Goal: Information Seeking & Learning: Learn about a topic

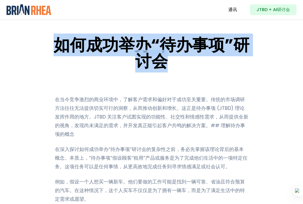
drag, startPoint x: 56, startPoint y: 44, endPoint x: 165, endPoint y: 65, distance: 111.2
click at [165, 65] on font "如何成功举办“待办事项”研讨会" at bounding box center [151, 52] width 196 height 39
copy font "如何成功举办“待办事项”研讨会"
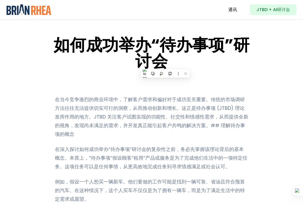
click at [65, 101] on font "在当今竞争激烈的商业环境中，了解客户需求和偏好对于成功至关重要。传统的市场调研方法往往无法提供切实可行的洞察，从而推动创新和增长。这正是待办事项 (JTBD)…" at bounding box center [151, 116] width 193 height 41
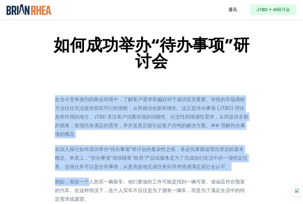
drag, startPoint x: 54, startPoint y: 99, endPoint x: 84, endPoint y: 182, distance: 89.0
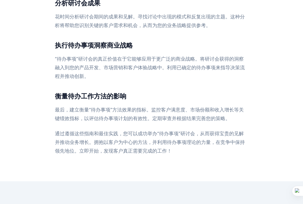
scroll to position [1329, 0]
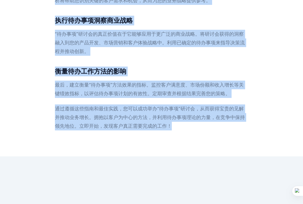
click at [155, 104] on p "通过遵循这些指南和最佳实践，您可以成功举办“待办事项”研讨会，从而获得宝贵的见解并推动业务增长。拥抱以客户为中心的方法，并利用待办事项理论的力量，在竞争中保持…" at bounding box center [151, 117] width 193 height 26
copy div "loremipsumdol，sitametconsectetu。adipiscingelitseddoeiu，temporinc。utlabor (ETDO)…"
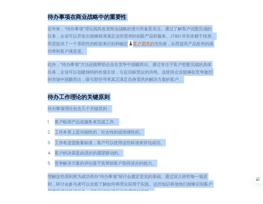
scroll to position [0, 0]
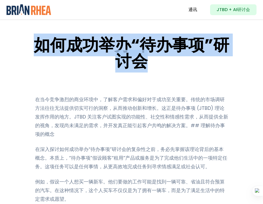
drag, startPoint x: 36, startPoint y: 46, endPoint x: 159, endPoint y: 70, distance: 125.2
copy article "如何成功举办“待办事项”研讨会"
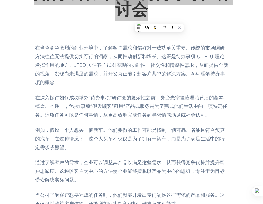
scroll to position [54, 0]
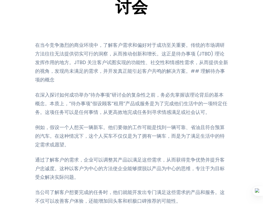
click at [98, 96] on font "在深入探讨如何成功举办“待办事项”研讨会的复杂性之前，务必先掌握该理论背后的基本概念。本质上，“待办事项”假设顾客“租用”产品或服务是为了完成他们生活中的一项…" at bounding box center [131, 103] width 192 height 24
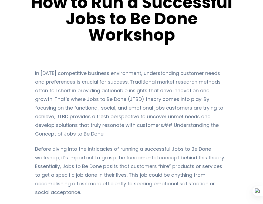
scroll to position [43, 0]
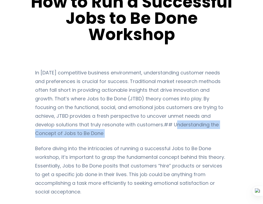
drag, startPoint x: 115, startPoint y: 125, endPoint x: 117, endPoint y: 130, distance: 5.6
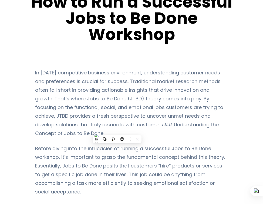
click at [48, 144] on p "Before diving into the intricacies of running a successful Jobs to Be Done work…" at bounding box center [131, 170] width 193 height 52
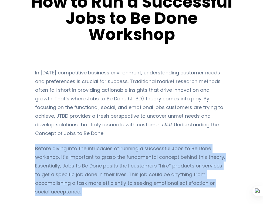
click at [48, 144] on p "Before diving into the intricacies of running a successful Jobs to Be Done work…" at bounding box center [131, 170] width 193 height 52
click at [84, 167] on p "Before diving into the intricacies of running a successful Jobs to Be Done work…" at bounding box center [131, 170] width 193 height 52
drag, startPoint x: 69, startPoint y: 182, endPoint x: 31, endPoint y: 139, distance: 57.2
click at [40, 144] on p "Before diving into the intricacies of running a successful Jobs to Be Done work…" at bounding box center [131, 170] width 193 height 52
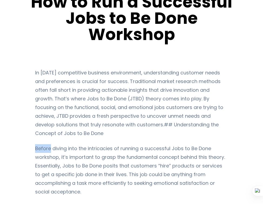
click at [40, 144] on p "Before diving into the intricacies of running a successful Jobs to Be Done work…" at bounding box center [131, 170] width 193 height 52
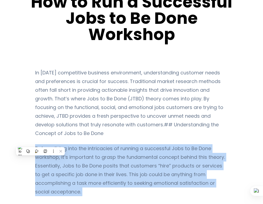
click at [40, 144] on p "Before diving into the intricacies of running a successful Jobs to Be Done work…" at bounding box center [131, 170] width 193 height 52
click at [62, 179] on p "Before diving into the intricacies of running a successful Jobs to Be Done work…" at bounding box center [131, 170] width 193 height 52
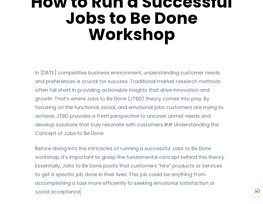
click at [62, 179] on p "Before diving into the intricacies of running a successful Jobs to Be Done work…" at bounding box center [131, 170] width 193 height 52
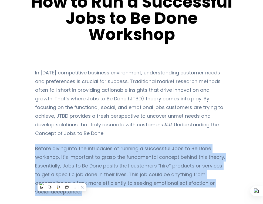
click at [62, 179] on p "Before diving into the intricacies of running a successful Jobs to Be Done work…" at bounding box center [131, 170] width 193 height 52
click at [76, 171] on p "Before diving into the intricacies of running a successful Jobs to Be Done work…" at bounding box center [131, 170] width 193 height 52
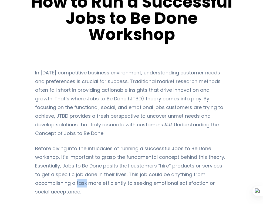
click at [76, 171] on p "Before diving into the intricacies of running a successful Jobs to Be Done work…" at bounding box center [131, 170] width 193 height 52
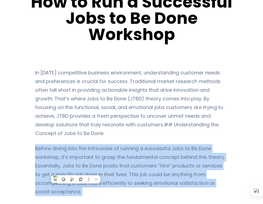
click at [76, 171] on p "Before diving into the intricacies of running a successful Jobs to Be Done work…" at bounding box center [131, 170] width 193 height 52
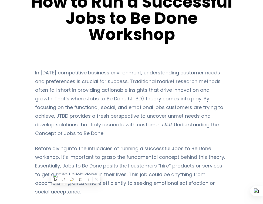
click at [72, 113] on p "In [DATE] competitive business environment, understanding customer needs and pr…" at bounding box center [131, 102] width 193 height 69
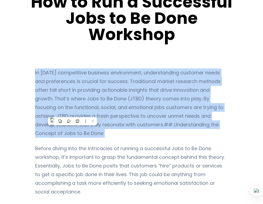
click at [72, 113] on p "In [DATE] competitive business environment, understanding customer needs and pr…" at bounding box center [131, 102] width 193 height 69
click at [78, 75] on p "In [DATE] competitive business environment, understanding customer needs and pr…" at bounding box center [131, 102] width 193 height 69
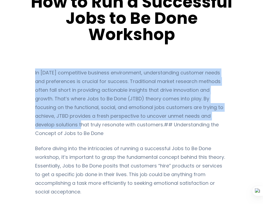
drag, startPoint x: 32, startPoint y: 71, endPoint x: 218, endPoint y: 124, distance: 193.7
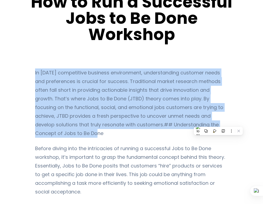
click at [228, 117] on p "In [DATE] competitive business environment, understanding customer needs and pr…" at bounding box center [131, 102] width 193 height 69
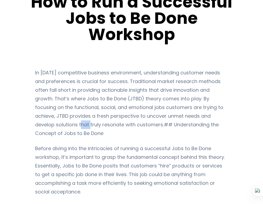
click at [228, 117] on p "In [DATE] competitive business environment, understanding customer needs and pr…" at bounding box center [131, 102] width 193 height 69
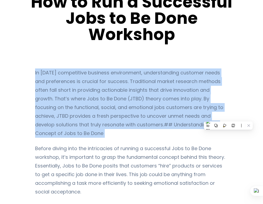
click at [228, 117] on p "In [DATE] competitive business environment, understanding customer needs and pr…" at bounding box center [131, 102] width 193 height 69
click at [203, 99] on p "In [DATE] competitive business environment, understanding customer needs and pr…" at bounding box center [131, 102] width 193 height 69
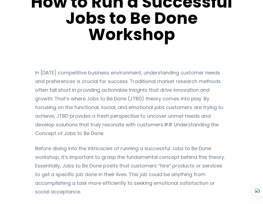
click at [48, 75] on p "In [DATE] competitive business environment, understanding customer needs and pr…" at bounding box center [131, 102] width 193 height 69
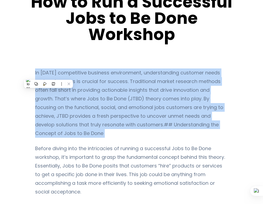
click at [48, 75] on p "In [DATE] competitive business environment, understanding customer needs and pr…" at bounding box center [131, 102] width 193 height 69
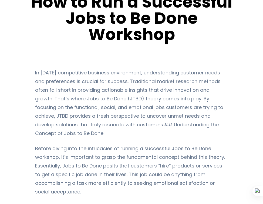
click at [55, 146] on p "Before diving into the intricacies of running a successful Jobs to Be Done work…" at bounding box center [131, 170] width 193 height 52
click at [55, 145] on p "Before diving into the intricacies of running a successful Jobs to Be Done work…" at bounding box center [131, 170] width 193 height 52
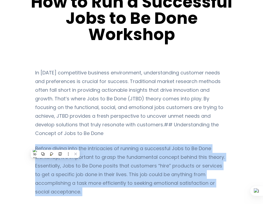
click at [55, 145] on p "Before diving into the intricacies of running a successful Jobs to Be Done work…" at bounding box center [131, 170] width 193 height 52
click at [77, 147] on p "Before diving into the intricacies of running a successful Jobs to Be Done work…" at bounding box center [131, 170] width 193 height 52
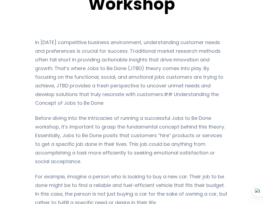
scroll to position [74, 0]
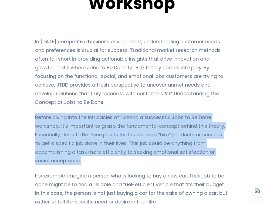
drag, startPoint x: 65, startPoint y: 152, endPoint x: 32, endPoint y: 109, distance: 53.7
click at [71, 116] on p "Before diving into the intricacies of running a successful Jobs to Be Done work…" at bounding box center [131, 139] width 193 height 52
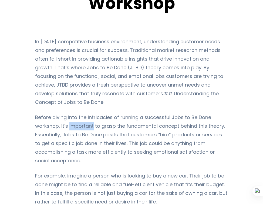
click at [71, 116] on p "Before diving into the intricacies of running a successful Jobs to Be Done work…" at bounding box center [131, 139] width 193 height 52
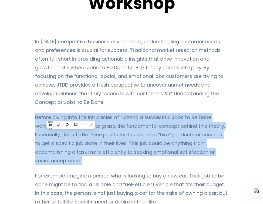
click at [71, 116] on p "Before diving into the intricacies of running a successful Jobs to Be Done work…" at bounding box center [131, 139] width 193 height 52
click at [66, 154] on p "Before diving into the intricacies of running a successful Jobs to Be Done work…" at bounding box center [131, 139] width 193 height 52
drag, startPoint x: 68, startPoint y: 153, endPoint x: 32, endPoint y: 109, distance: 56.4
click at [35, 113] on p "Before diving into the intricacies of running a successful Jobs to Be Done work…" at bounding box center [131, 139] width 193 height 52
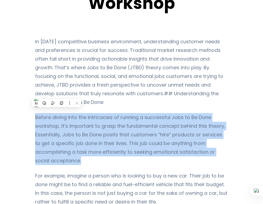
click at [83, 121] on p "Before diving into the intricacies of running a successful Jobs to Be Done work…" at bounding box center [131, 139] width 193 height 52
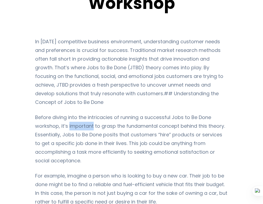
click at [83, 121] on p "Before diving into the intricacies of running a successful Jobs to Be Done work…" at bounding box center [131, 139] width 193 height 52
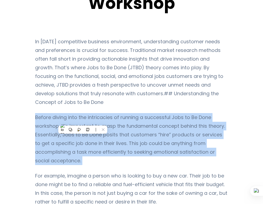
click at [83, 121] on p "Before diving into the intricacies of running a successful Jobs to Be Done work…" at bounding box center [131, 139] width 193 height 52
click at [86, 113] on p "Before diving into the intricacies of running a successful Jobs to Be Done work…" at bounding box center [131, 139] width 193 height 52
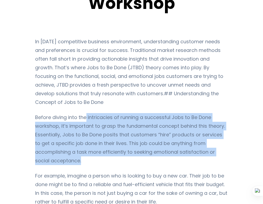
drag, startPoint x: 84, startPoint y: 108, endPoint x: 89, endPoint y: 158, distance: 51.0
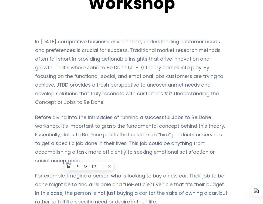
click at [91, 152] on p "Before diving into the intricacies of running a successful Jobs to Be Done work…" at bounding box center [131, 139] width 193 height 52
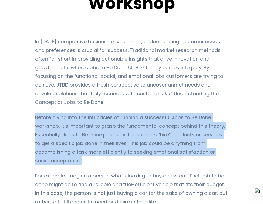
click at [91, 152] on p "Before diving into the intricacies of running a successful Jobs to Be Done work…" at bounding box center [131, 139] width 193 height 52
click at [90, 134] on p "Before diving into the intricacies of running a successful Jobs to Be Done work…" at bounding box center [131, 139] width 193 height 52
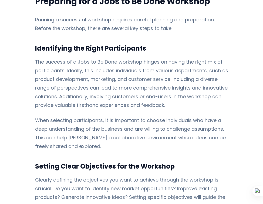
scroll to position [765, 0]
